Goal: Information Seeking & Learning: Find specific fact

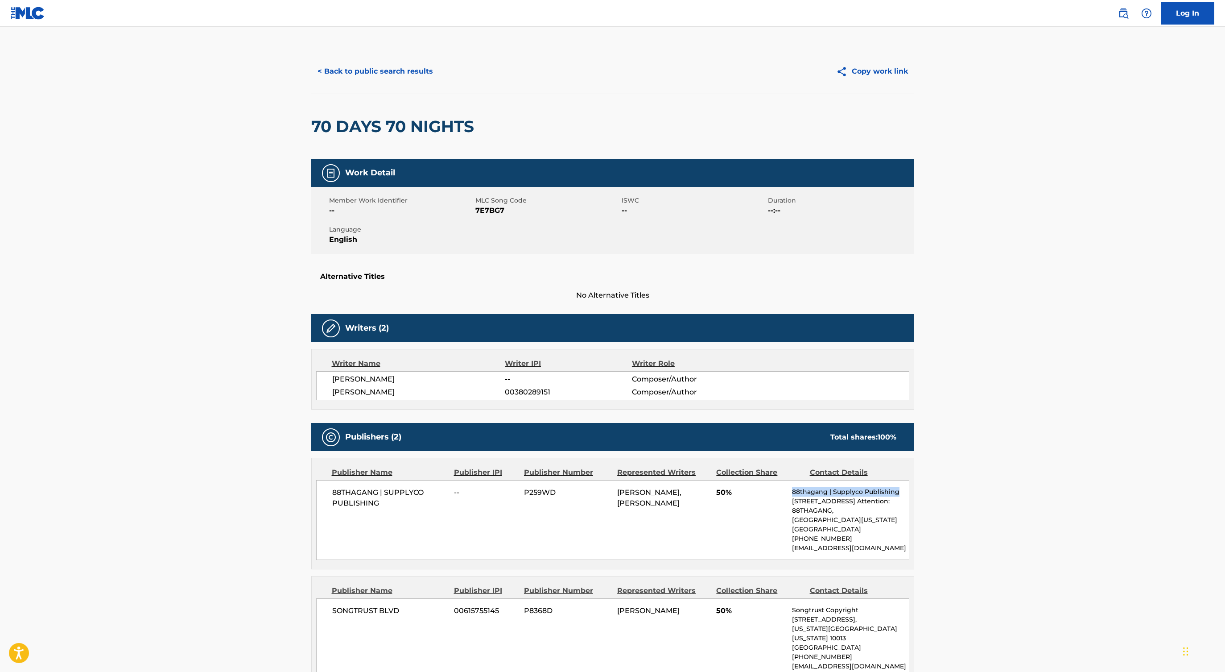
click at [379, 69] on button "< Back to public search results" at bounding box center [375, 71] width 128 height 22
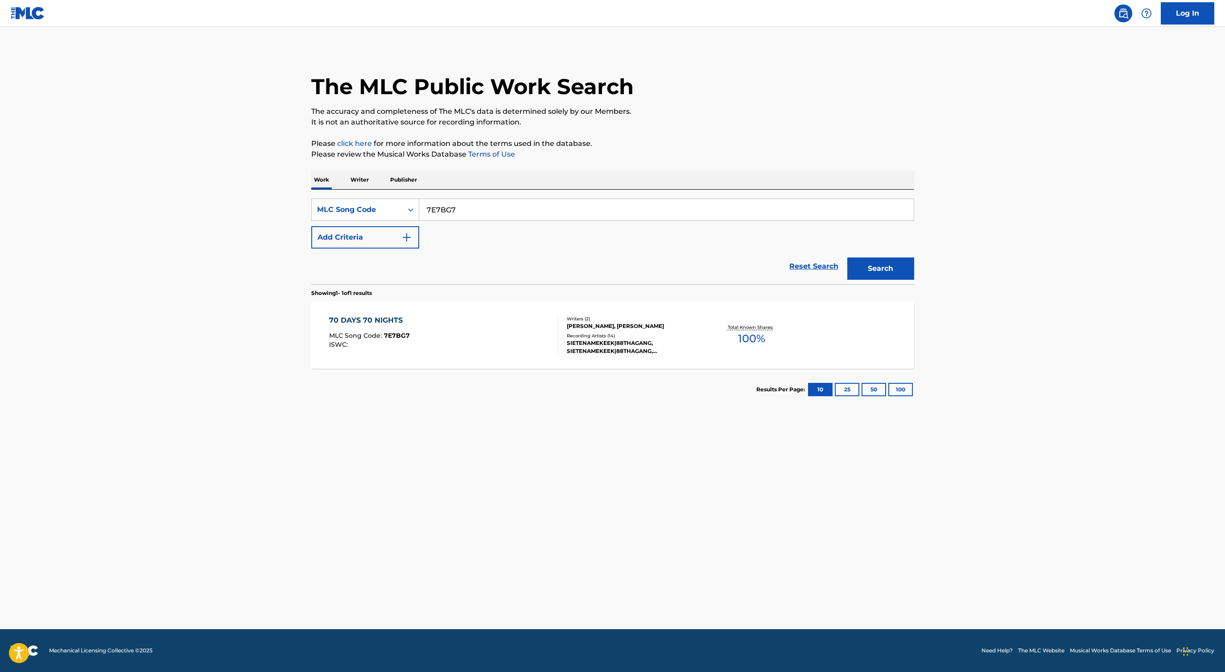
click at [371, 179] on div "Work Writer Publisher" at bounding box center [612, 179] width 603 height 19
click at [363, 177] on p "Writer" at bounding box center [360, 179] width 24 height 19
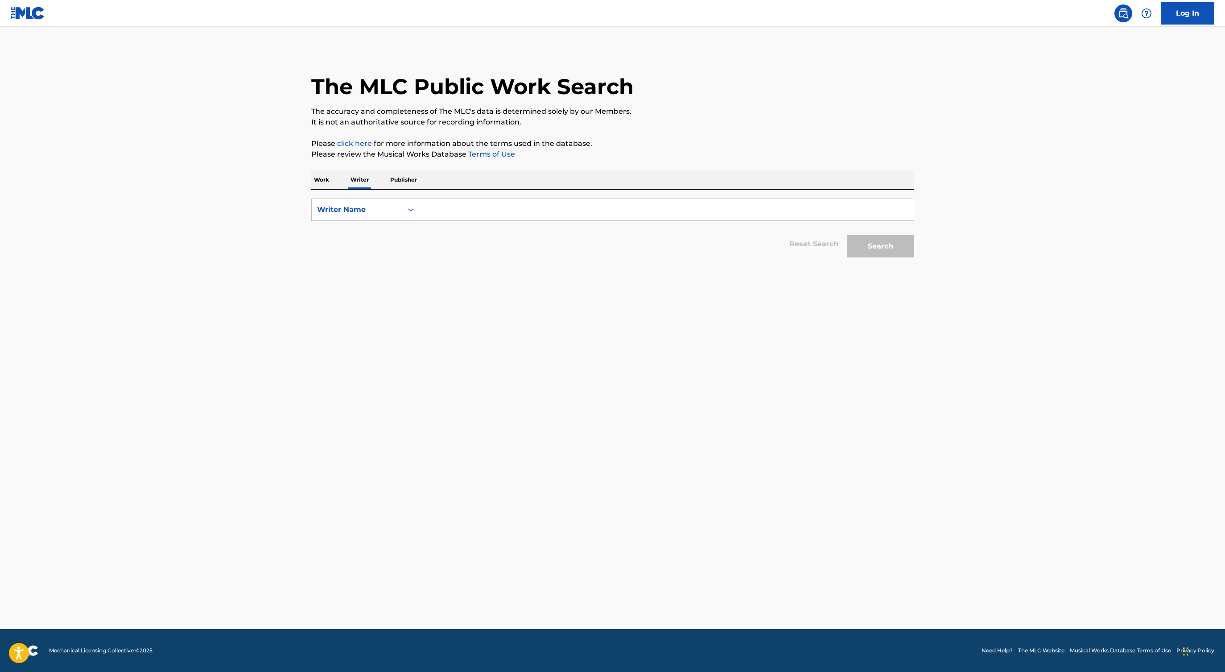
click at [430, 202] on input "Search Form" at bounding box center [666, 209] width 495 height 21
paste input "[PERSON_NAME]"
type input "[PERSON_NAME]"
click at [877, 254] on button "Search" at bounding box center [880, 246] width 67 height 22
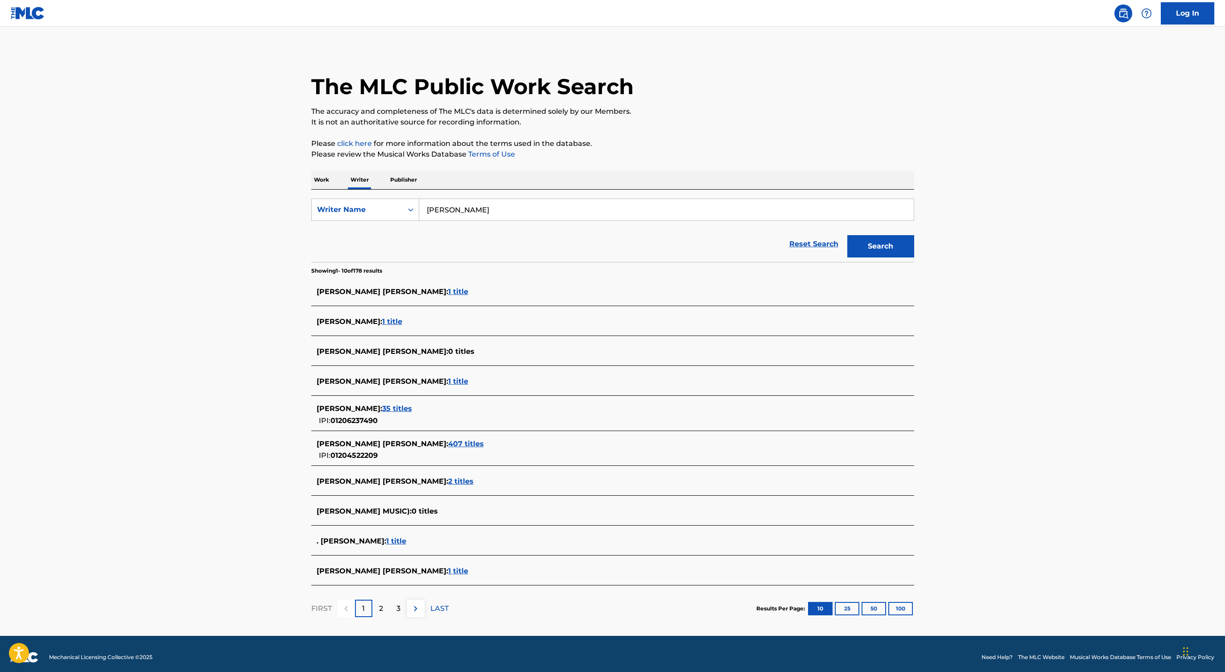
click at [448, 441] on span "407 titles" at bounding box center [466, 443] width 36 height 8
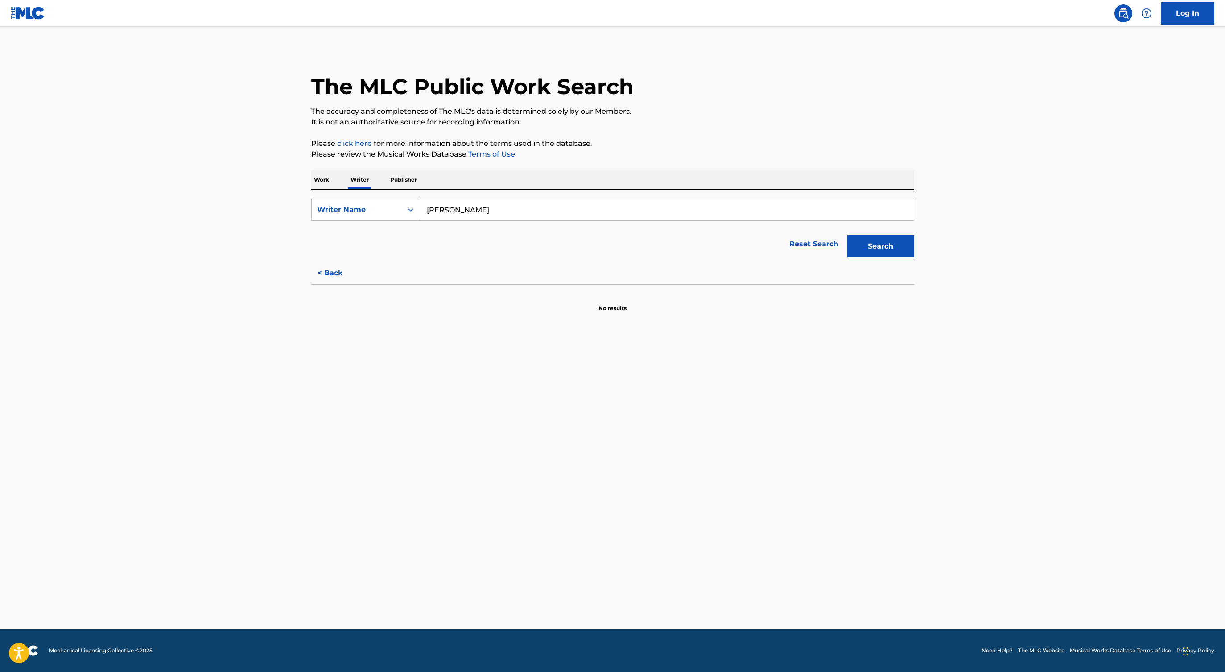
click at [866, 242] on button "Search" at bounding box center [880, 246] width 67 height 22
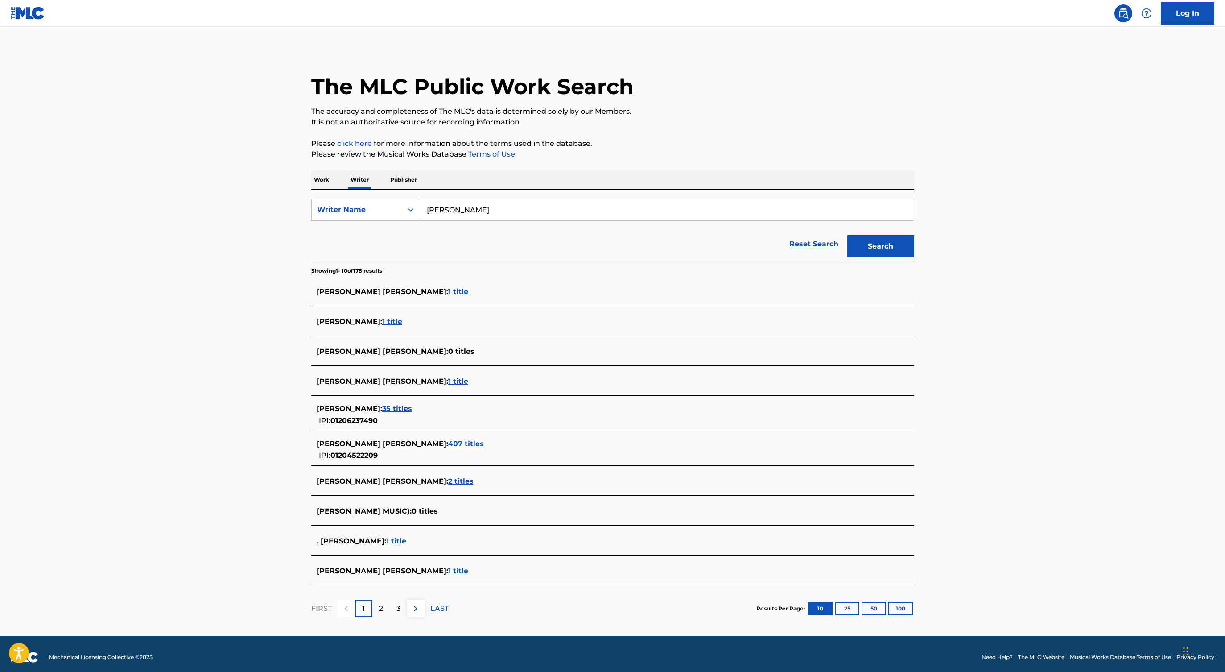
click at [448, 443] on span "407 titles" at bounding box center [466, 443] width 36 height 8
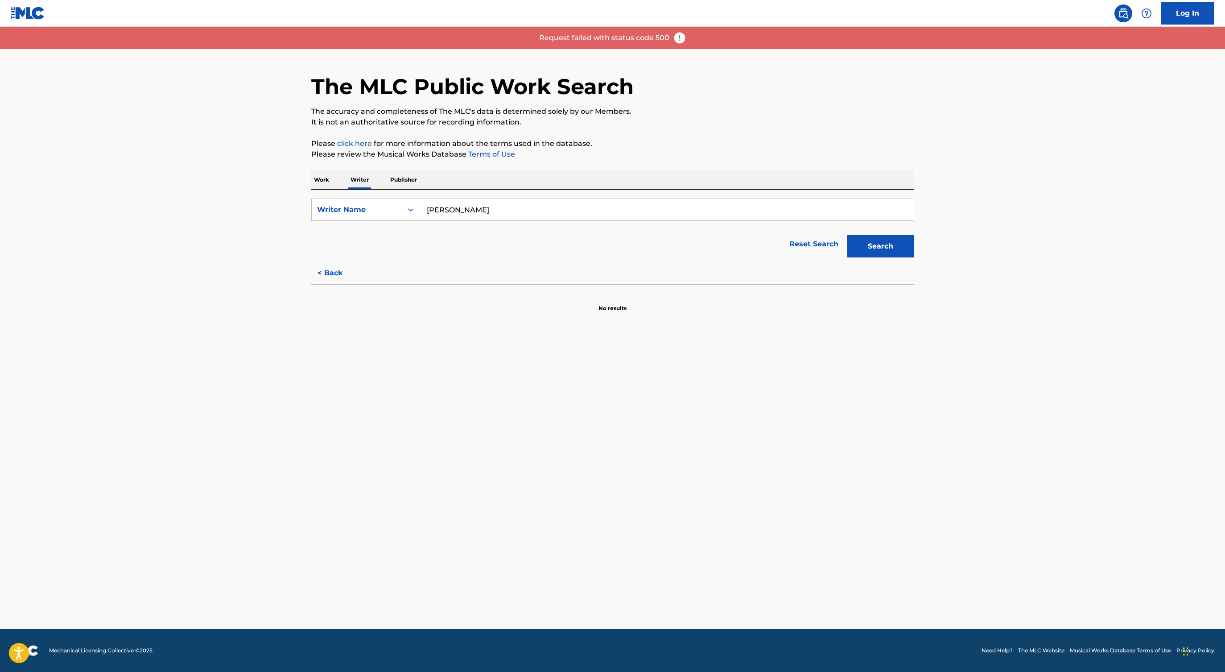
click at [324, 279] on button "< Back" at bounding box center [338, 273] width 54 height 22
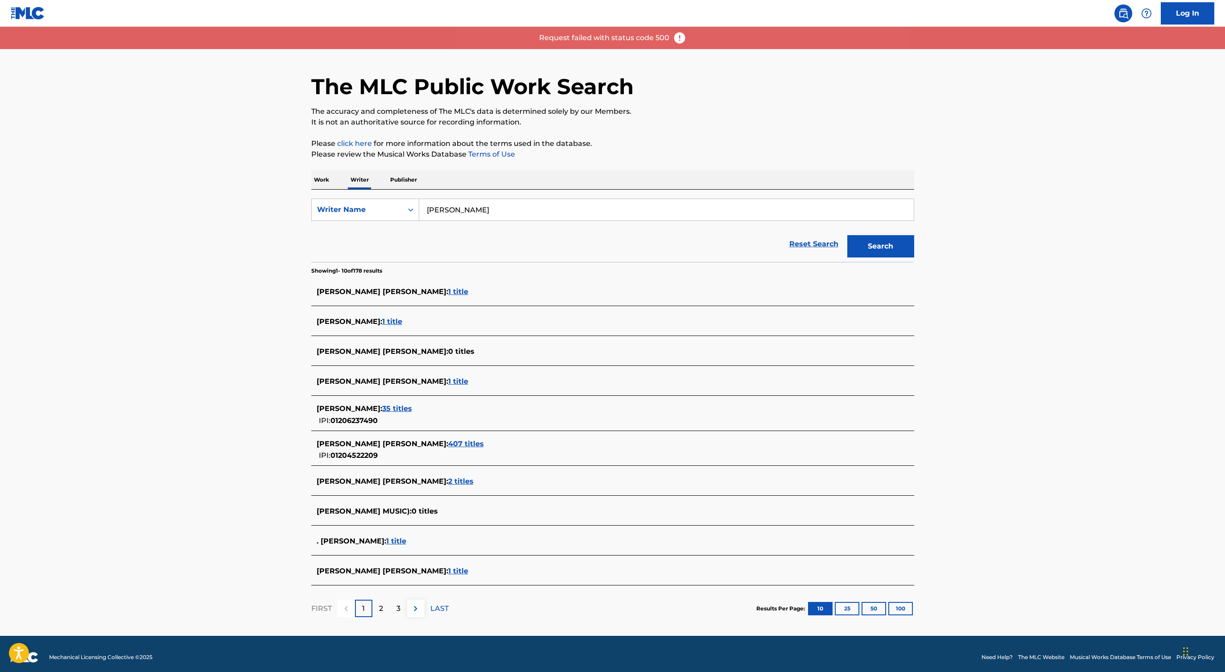
click at [400, 315] on div "DILPREET BHATIA : 1 title" at bounding box center [612, 322] width 603 height 21
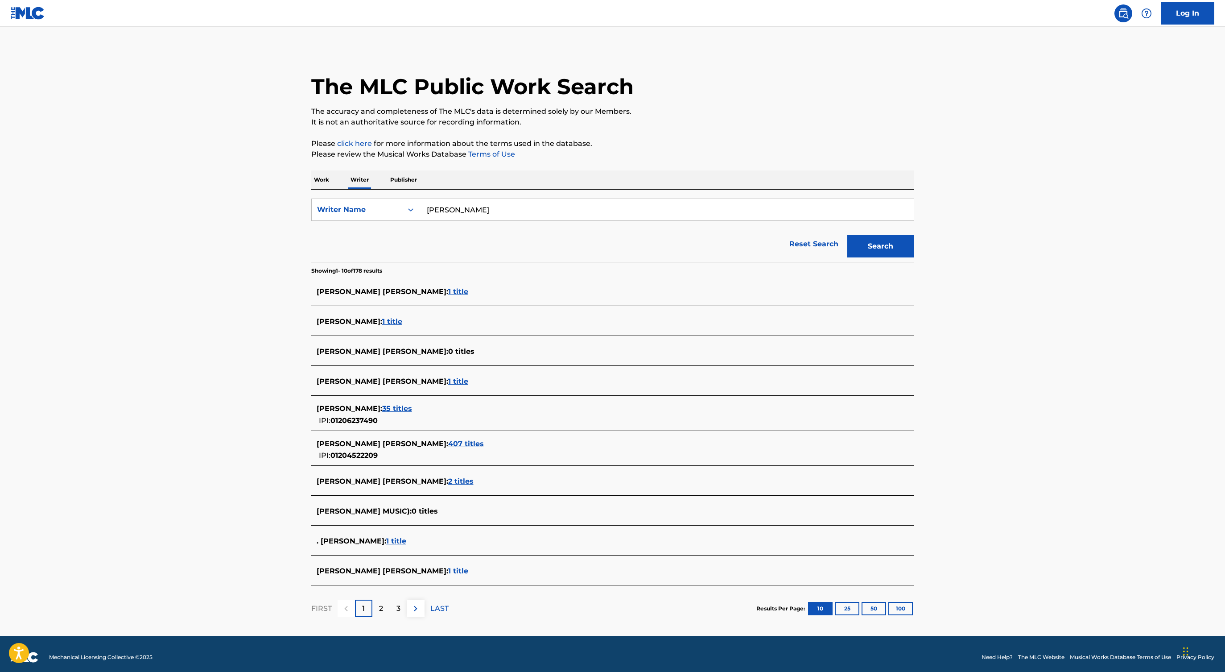
click at [397, 325] on span "1 title" at bounding box center [392, 321] width 20 height 8
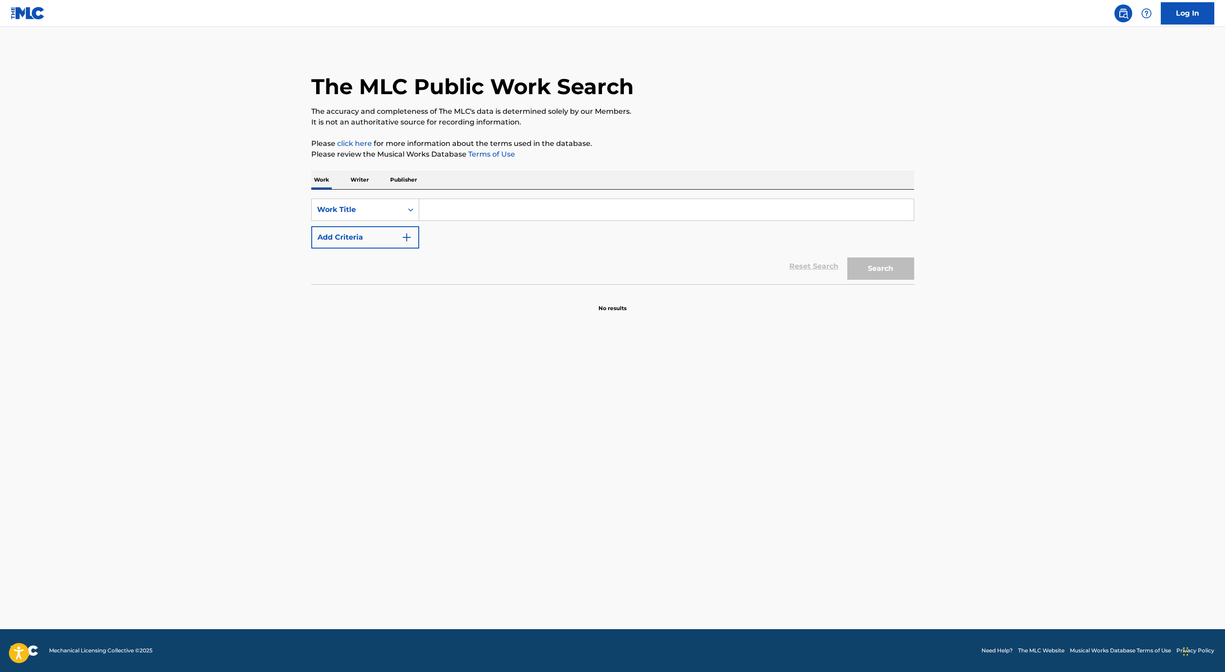
click at [355, 173] on p "Writer" at bounding box center [360, 179] width 24 height 19
click at [439, 209] on input "Search Form" at bounding box center [666, 209] width 495 height 21
paste input "[PERSON_NAME]"
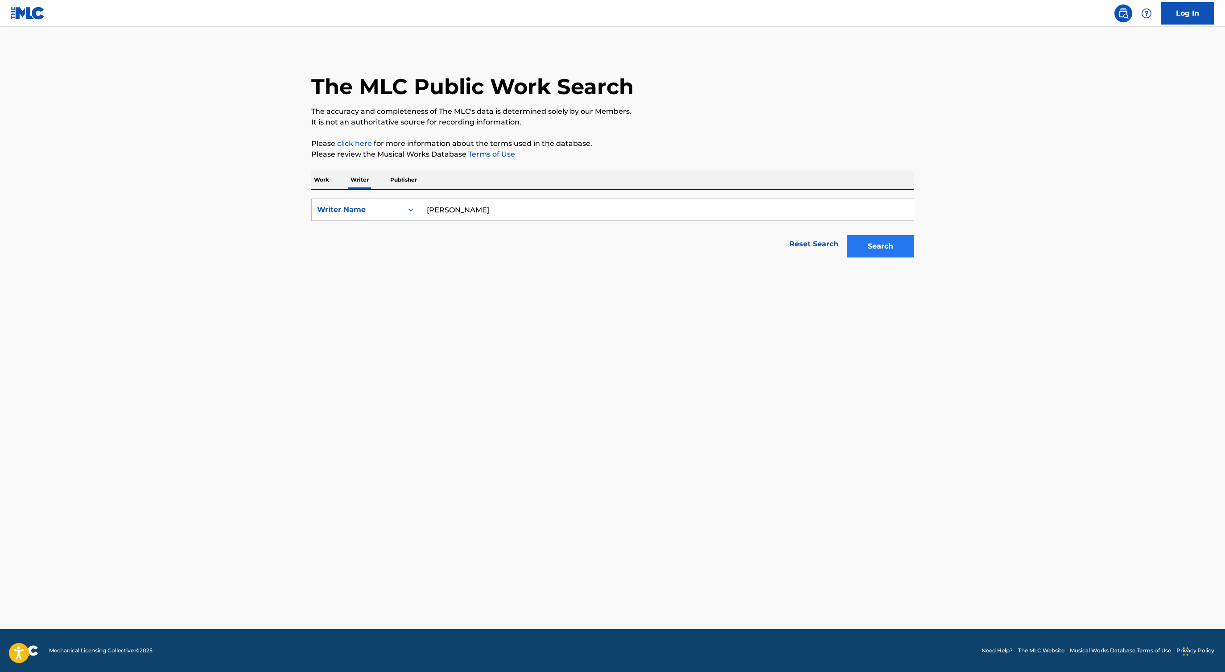
type input "[PERSON_NAME]"
click at [885, 250] on button "Search" at bounding box center [880, 246] width 67 height 22
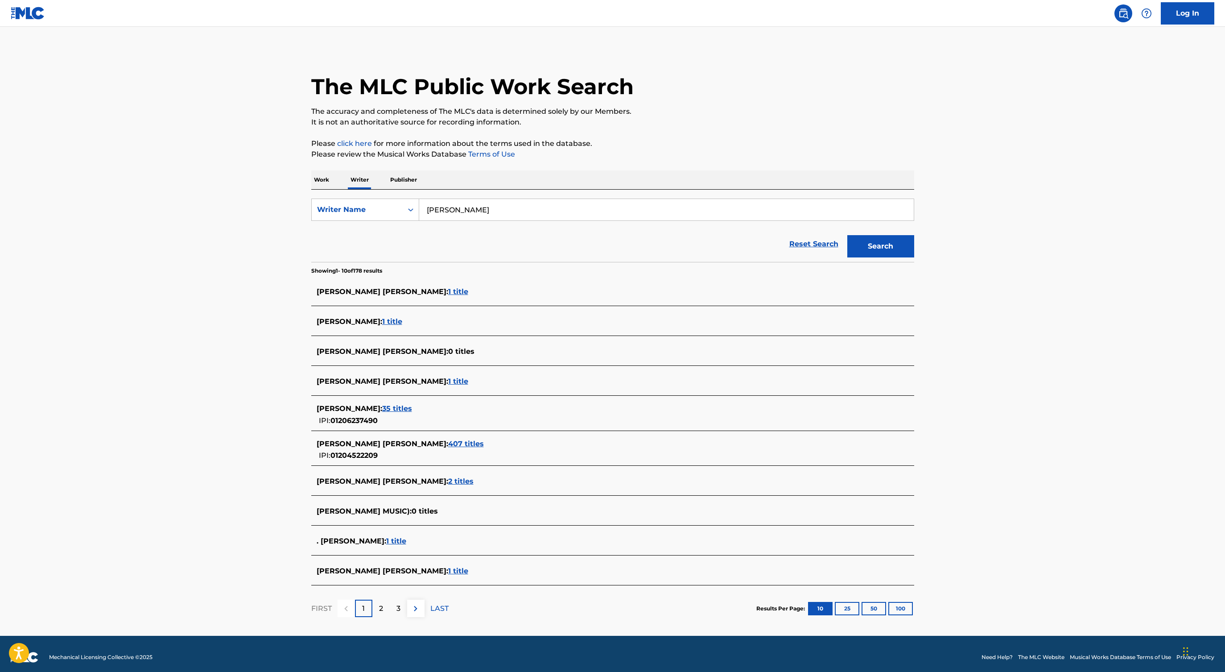
click at [448, 444] on span "407 titles" at bounding box center [466, 443] width 36 height 8
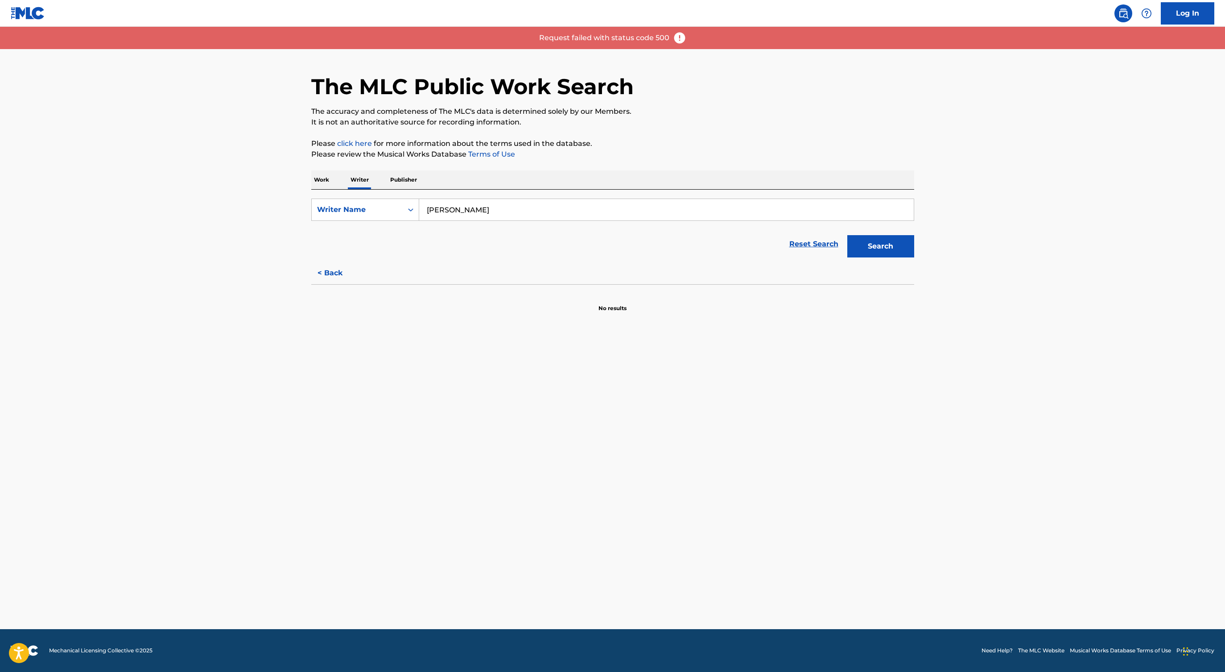
click at [679, 37] on img at bounding box center [679, 37] width 13 height 13
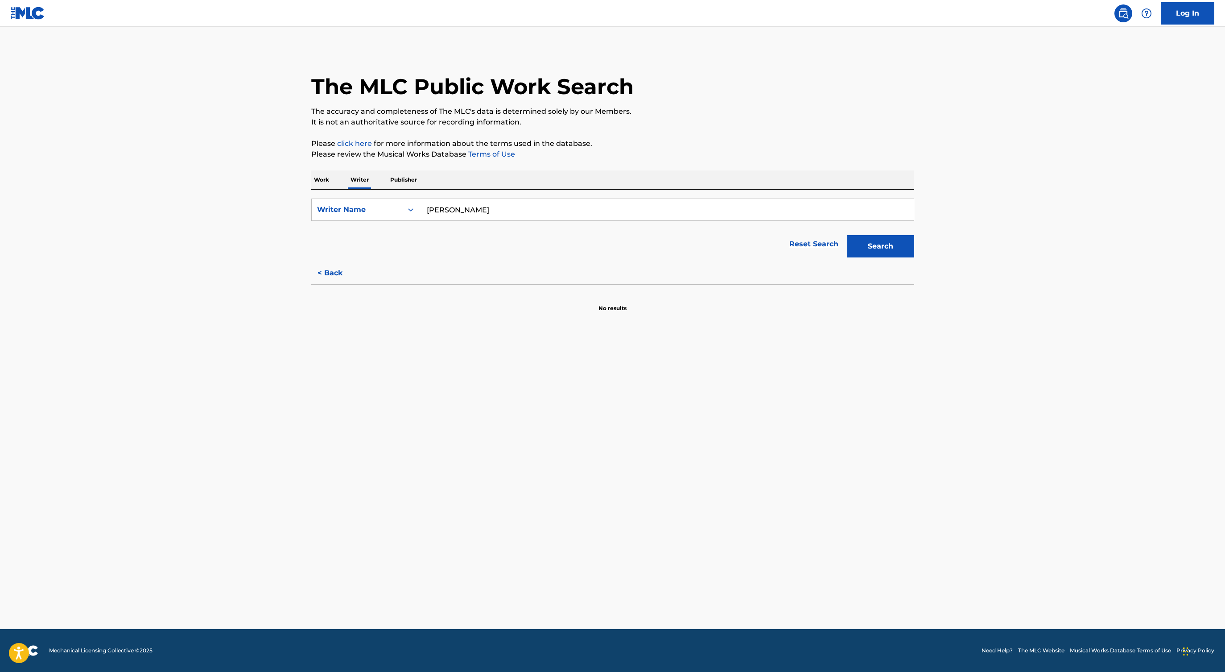
click at [322, 177] on p "Work" at bounding box center [321, 179] width 21 height 19
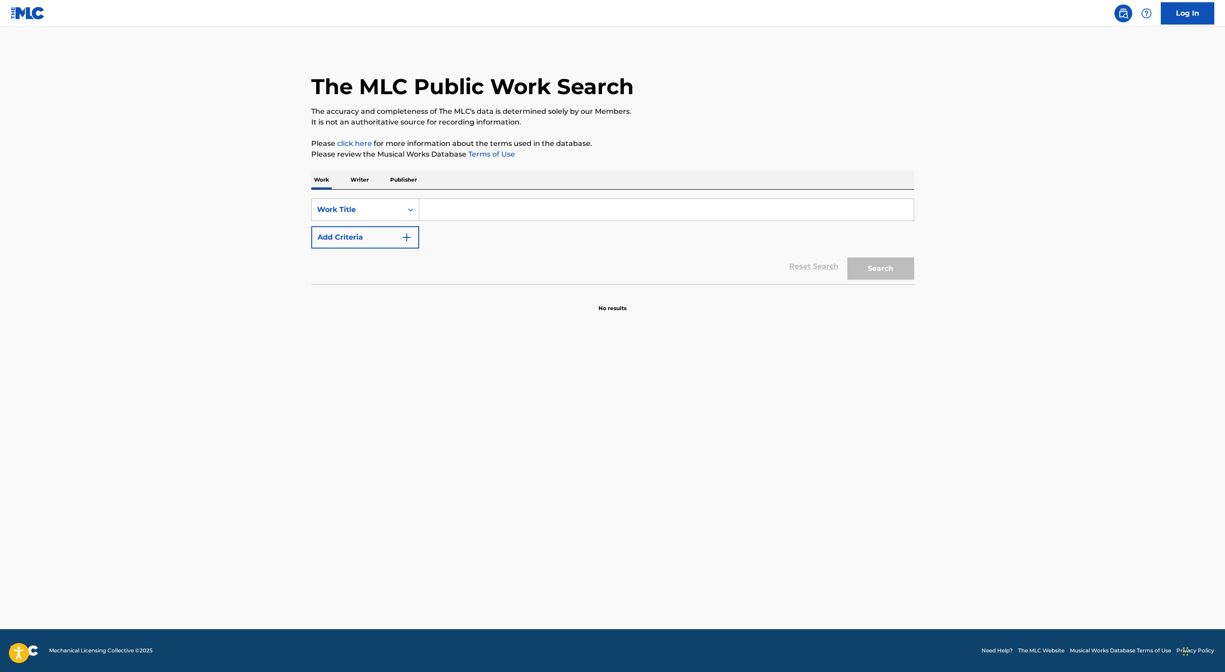
click at [435, 205] on input "Search Form" at bounding box center [666, 209] width 495 height 21
paste input "OM Chanting at 432Hz"
type input "OM Chanting at 432Hz"
click at [847, 257] on button "Search" at bounding box center [880, 268] width 67 height 22
click at [41, 15] on img at bounding box center [28, 13] width 34 height 13
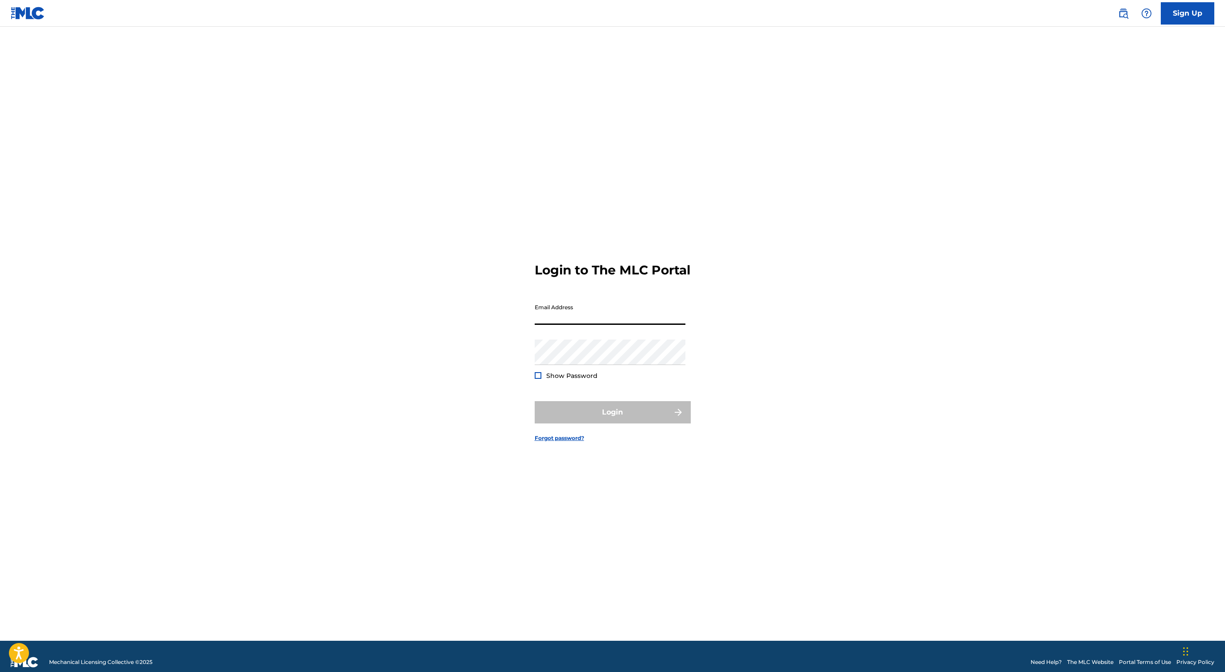
click at [560, 322] on input "Email Address" at bounding box center [610, 311] width 151 height 25
type input "[EMAIL_ADDRESS][DOMAIN_NAME]"
click at [590, 324] on input "[EMAIL_ADDRESS][DOMAIN_NAME]" at bounding box center [610, 311] width 151 height 25
click at [590, 324] on input "kylethiede@gmail.com" at bounding box center [610, 311] width 151 height 25
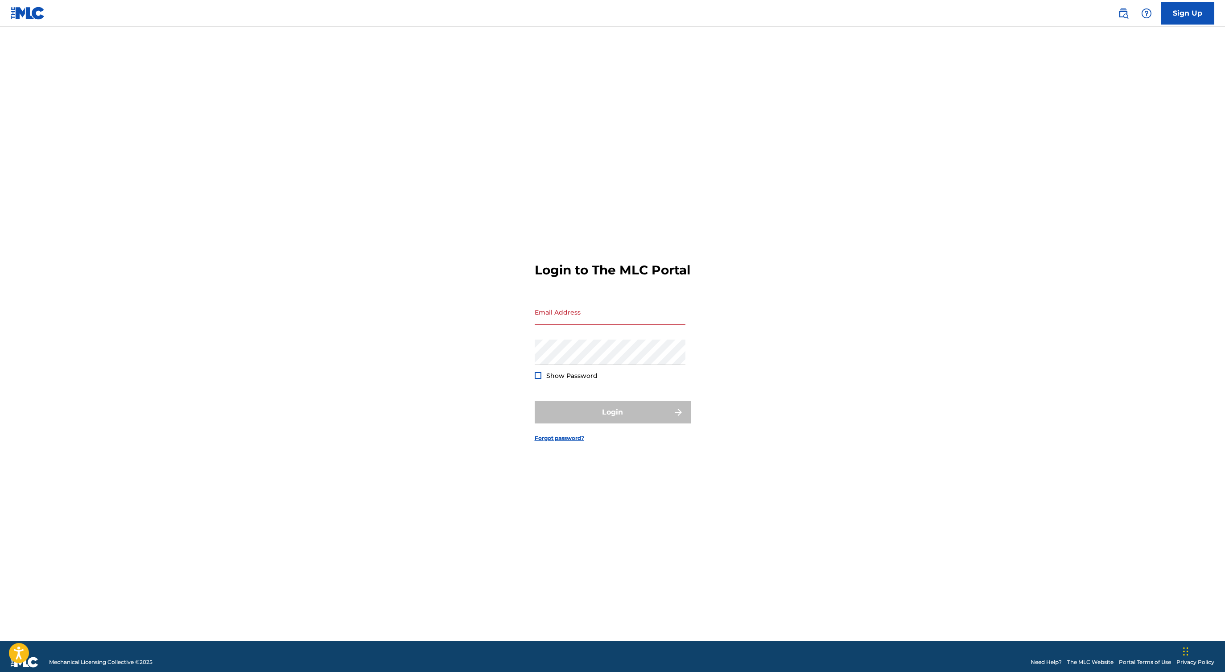
click at [856, 372] on div "Login to The MLC Portal Email Address Password Show Password Login Forgot passw…" at bounding box center [613, 344] width 624 height 591
click at [601, 319] on input "Email Address" at bounding box center [610, 311] width 151 height 25
click at [557, 318] on input "Email Address" at bounding box center [610, 311] width 151 height 25
type input "[EMAIL_ADDRESS][DOMAIN_NAME]"
click at [605, 423] on button "Login" at bounding box center [613, 412] width 156 height 22
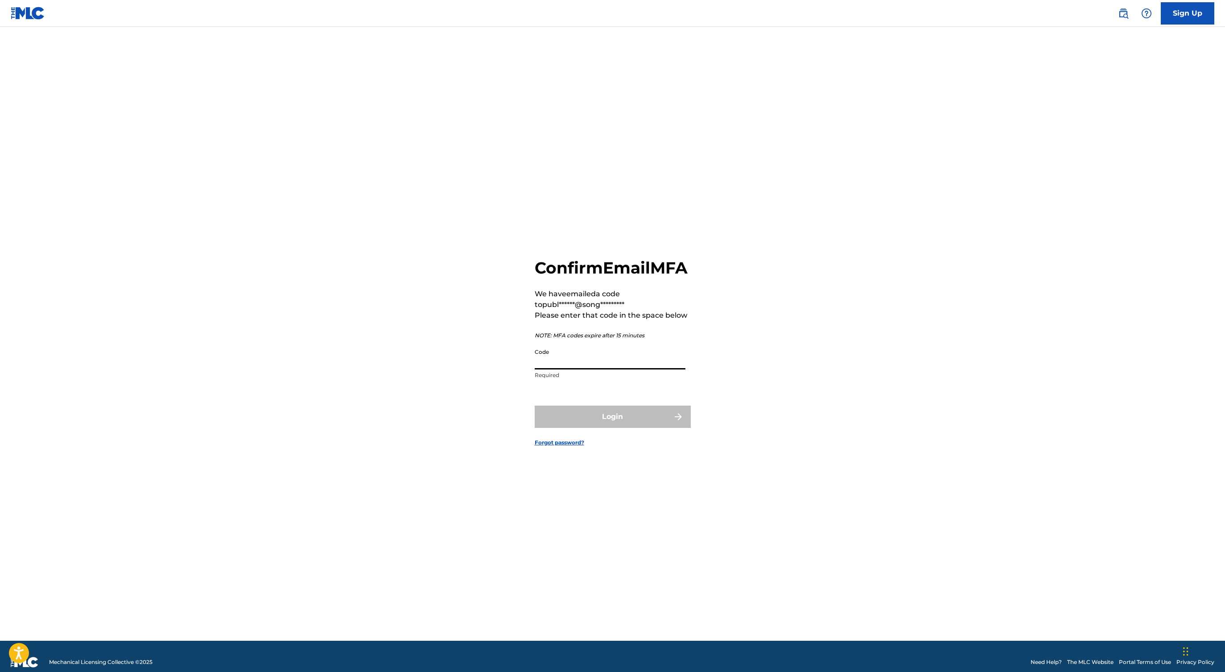
click at [563, 364] on input "Code" at bounding box center [610, 356] width 151 height 25
paste input "668747"
type input "668747"
click at [605, 426] on button "Login" at bounding box center [613, 416] width 156 height 22
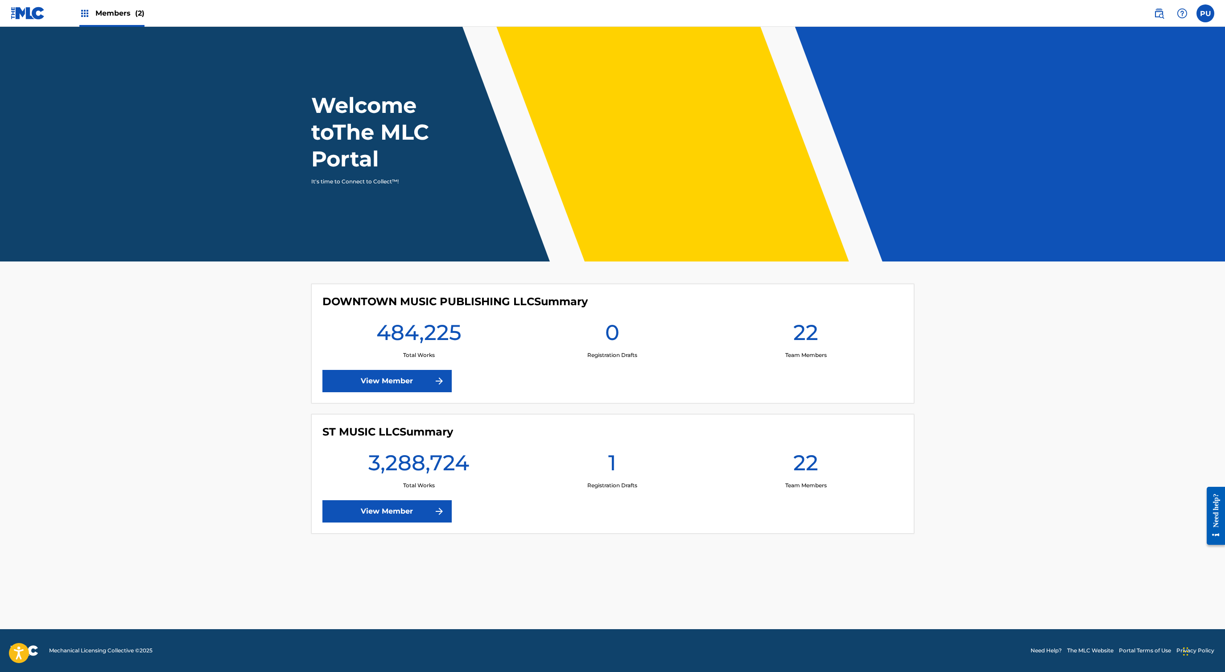
click at [24, 16] on img at bounding box center [28, 13] width 34 height 13
click at [384, 515] on link "View Member" at bounding box center [386, 511] width 129 height 22
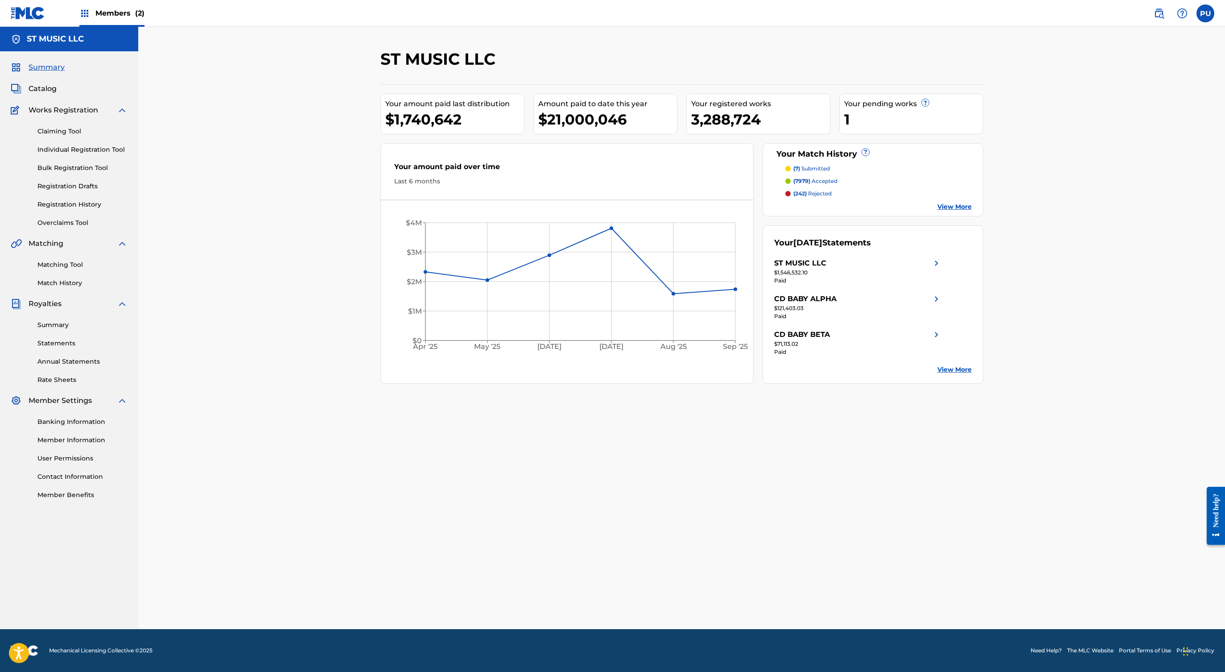
click at [42, 82] on div "Summary Catalog Works Registration Claiming Tool Individual Registration Tool B…" at bounding box center [69, 280] width 138 height 459
click at [41, 91] on span "Catalog" at bounding box center [43, 88] width 28 height 11
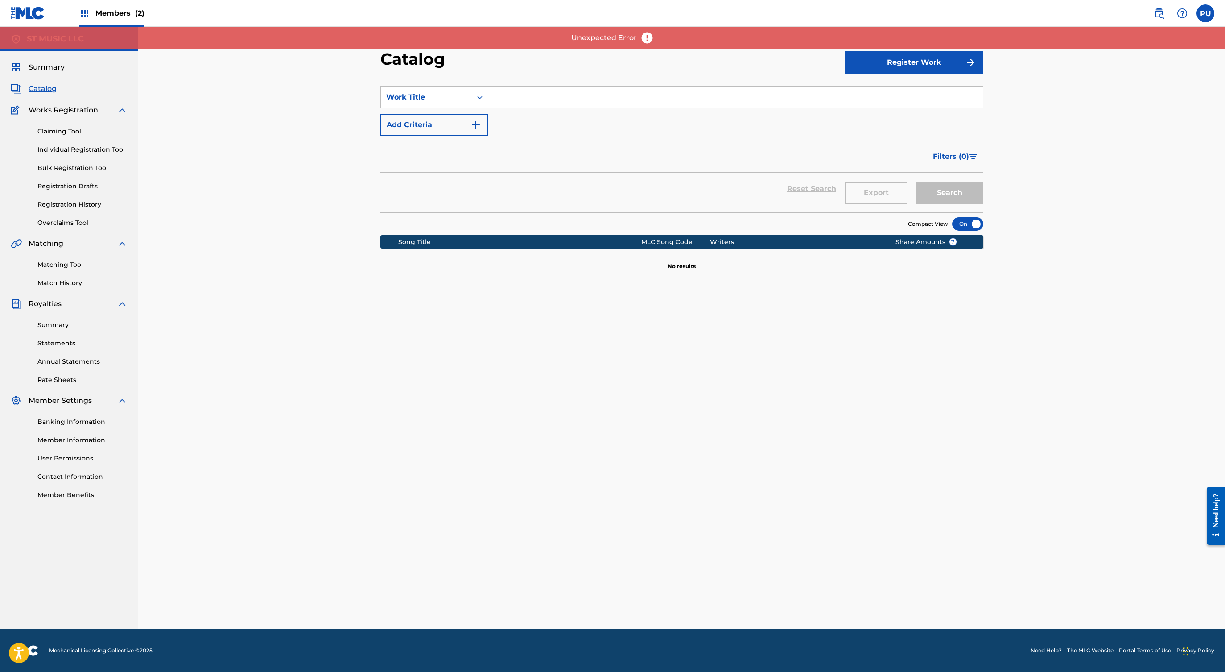
click at [512, 98] on input "Search Form" at bounding box center [735, 97] width 495 height 21
paste input "OM Chanting at 432Hz"
type input "OM Chanting at 432Hz"
click at [961, 184] on button "Search" at bounding box center [949, 192] width 67 height 22
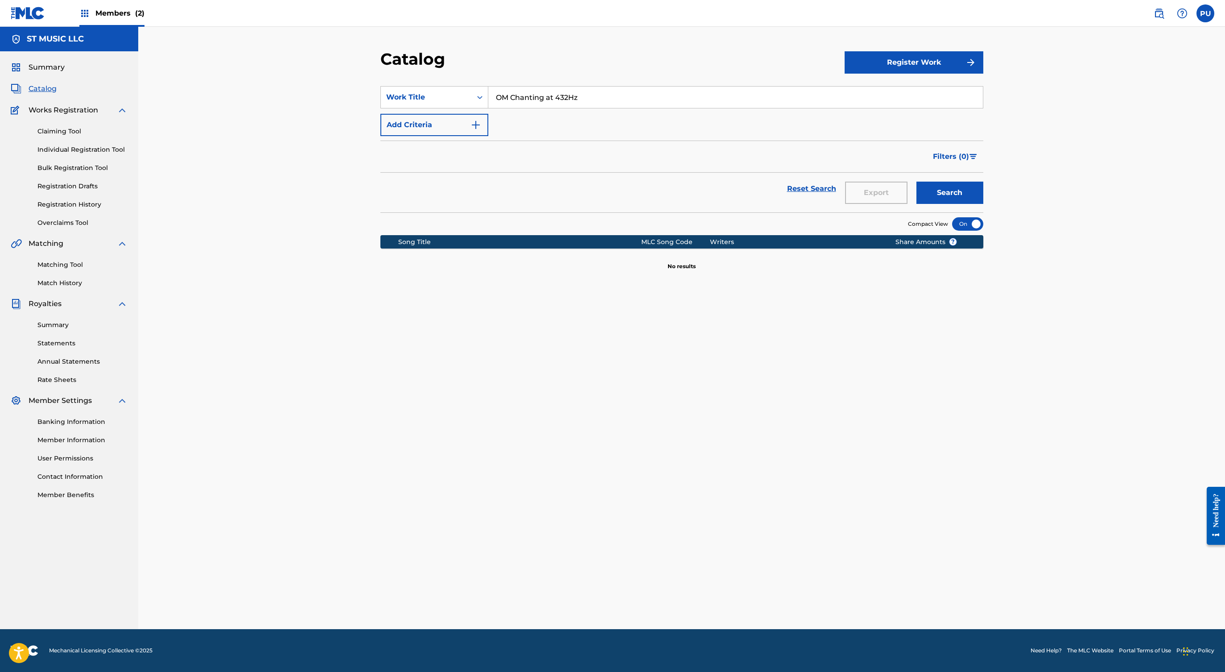
click at [28, 11] on img at bounding box center [28, 13] width 34 height 13
